Goal: Navigation & Orientation: Find specific page/section

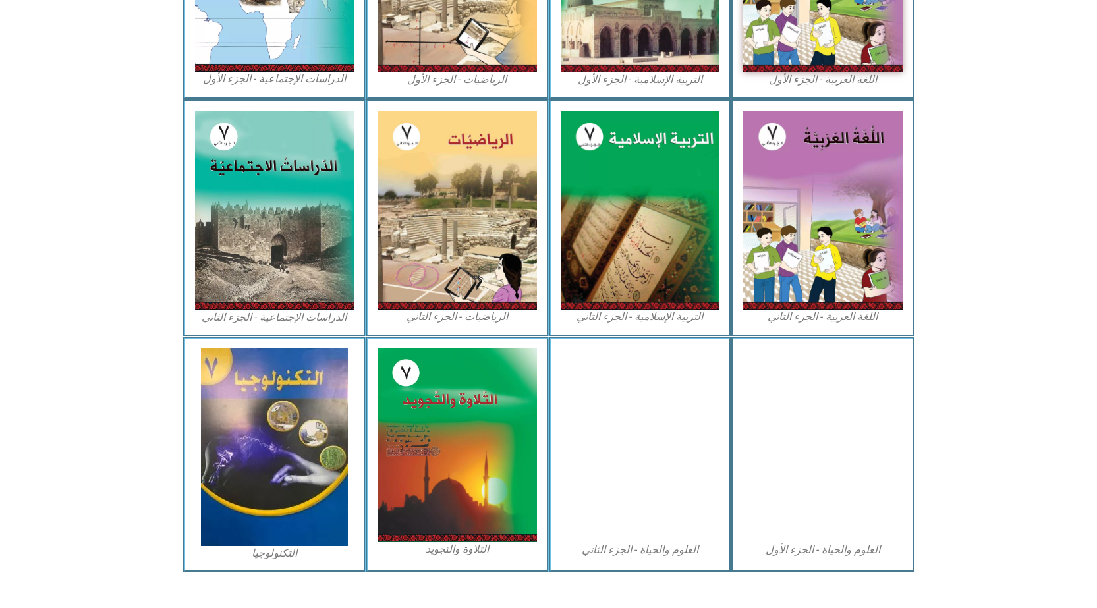
scroll to position [567, 0]
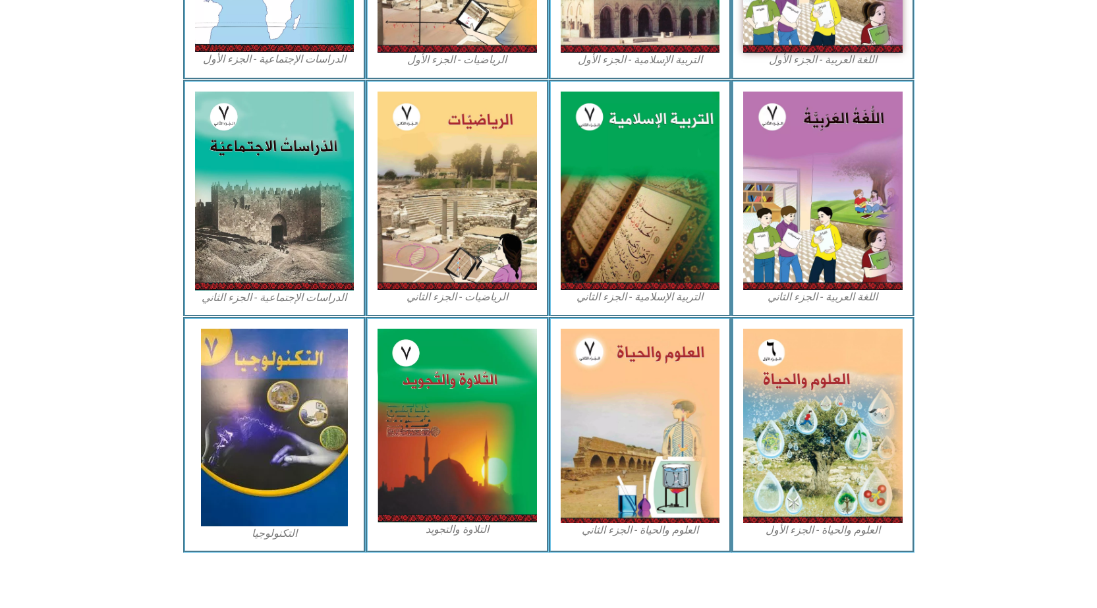
click at [800, 418] on div "العلوم والحياة - الجزء الأول" at bounding box center [822, 435] width 183 height 236
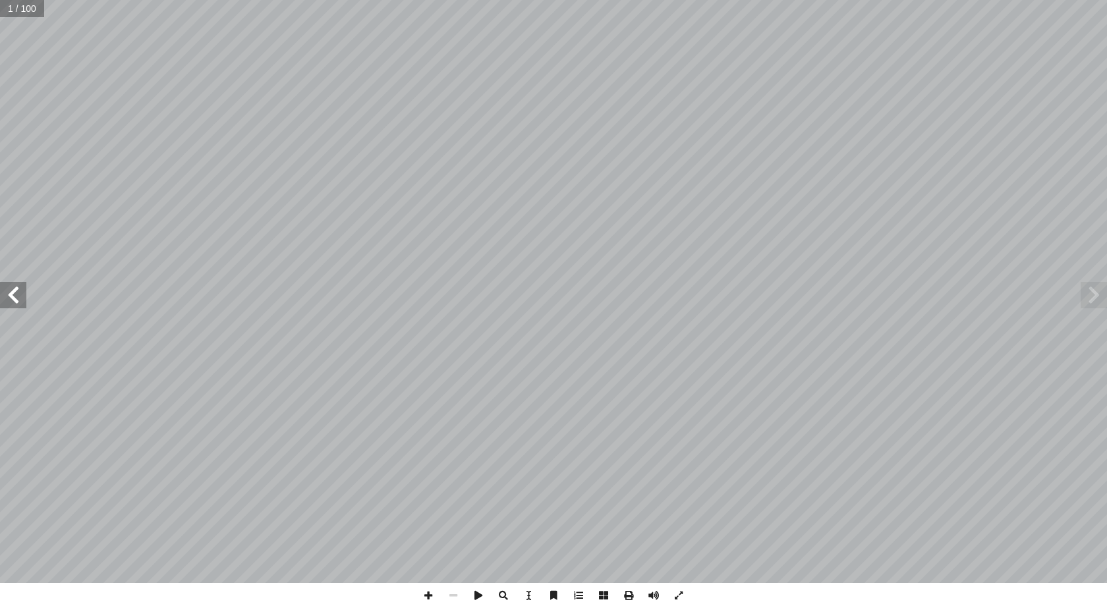
click at [2, 296] on span at bounding box center [13, 295] width 26 height 26
click at [1, 296] on span at bounding box center [13, 295] width 26 height 26
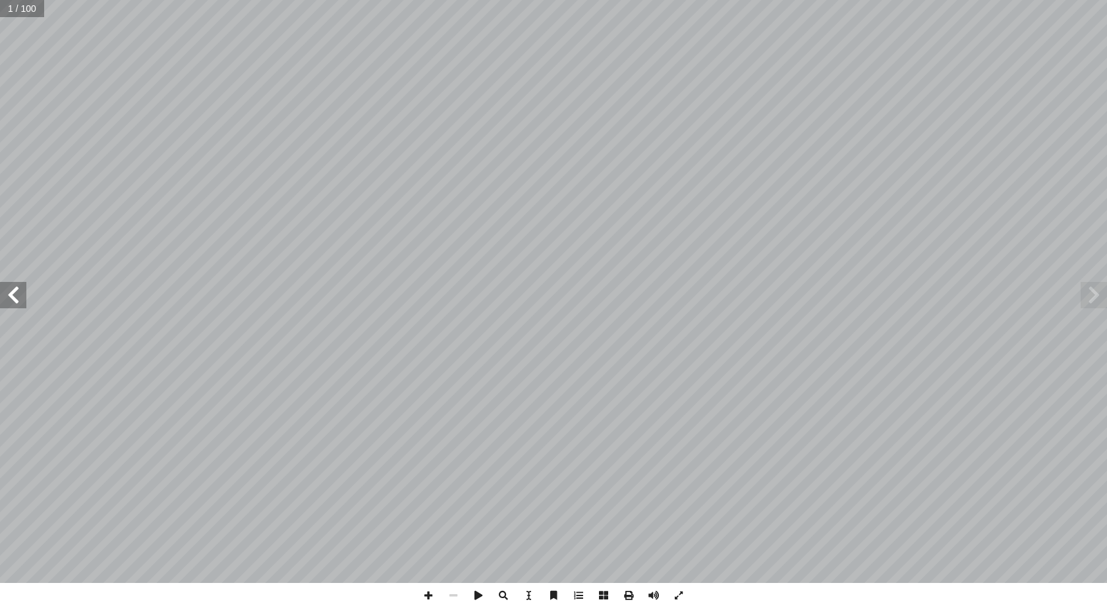
click at [1, 296] on span at bounding box center [13, 295] width 26 height 26
click at [2, 296] on span at bounding box center [13, 295] width 26 height 26
